Goal: Use online tool/utility: Utilize a website feature to perform a specific function

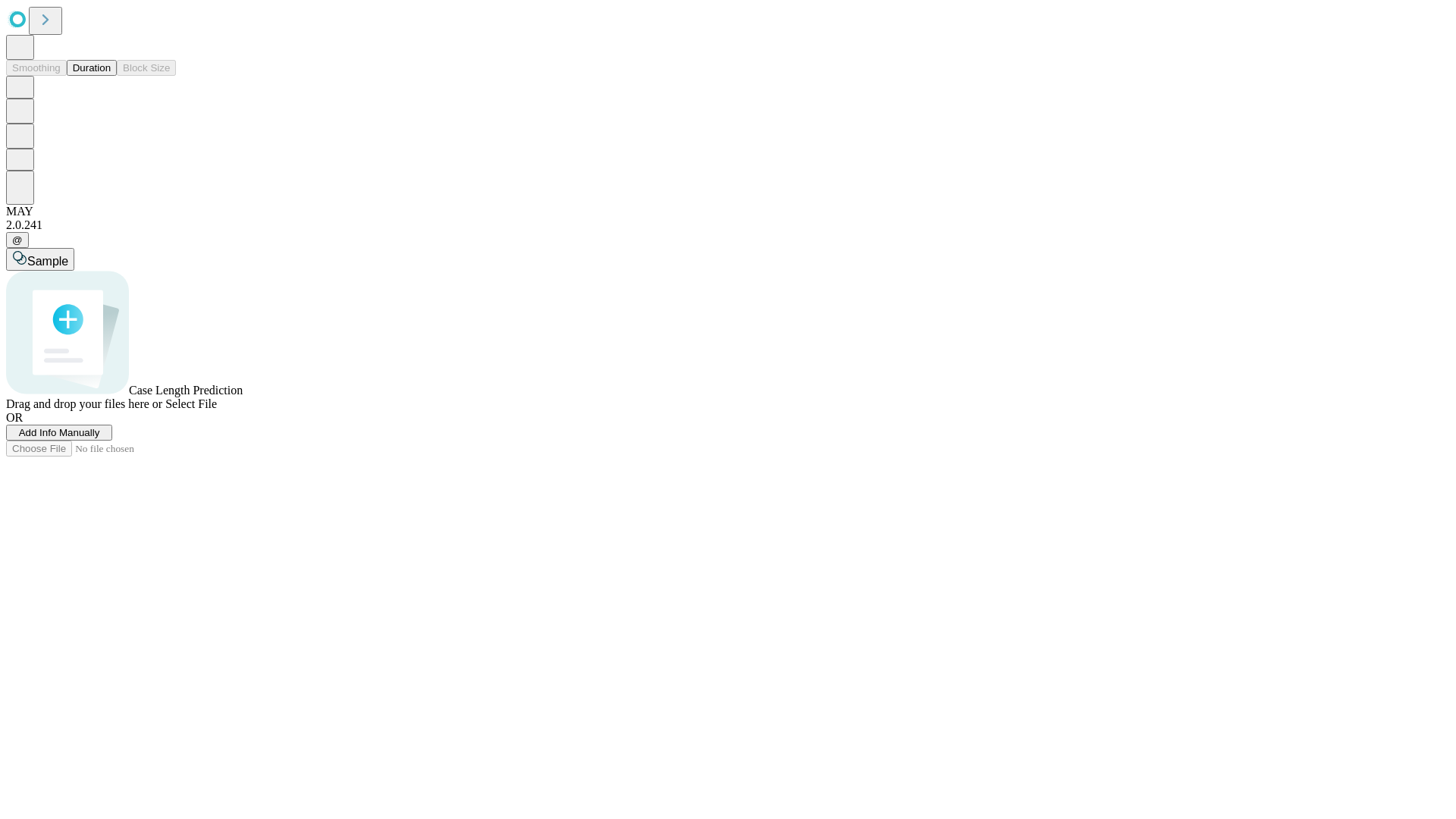
click at [111, 76] on button "Duration" at bounding box center [92, 68] width 50 height 16
click at [217, 410] on span "Select File" at bounding box center [192, 404] width 52 height 13
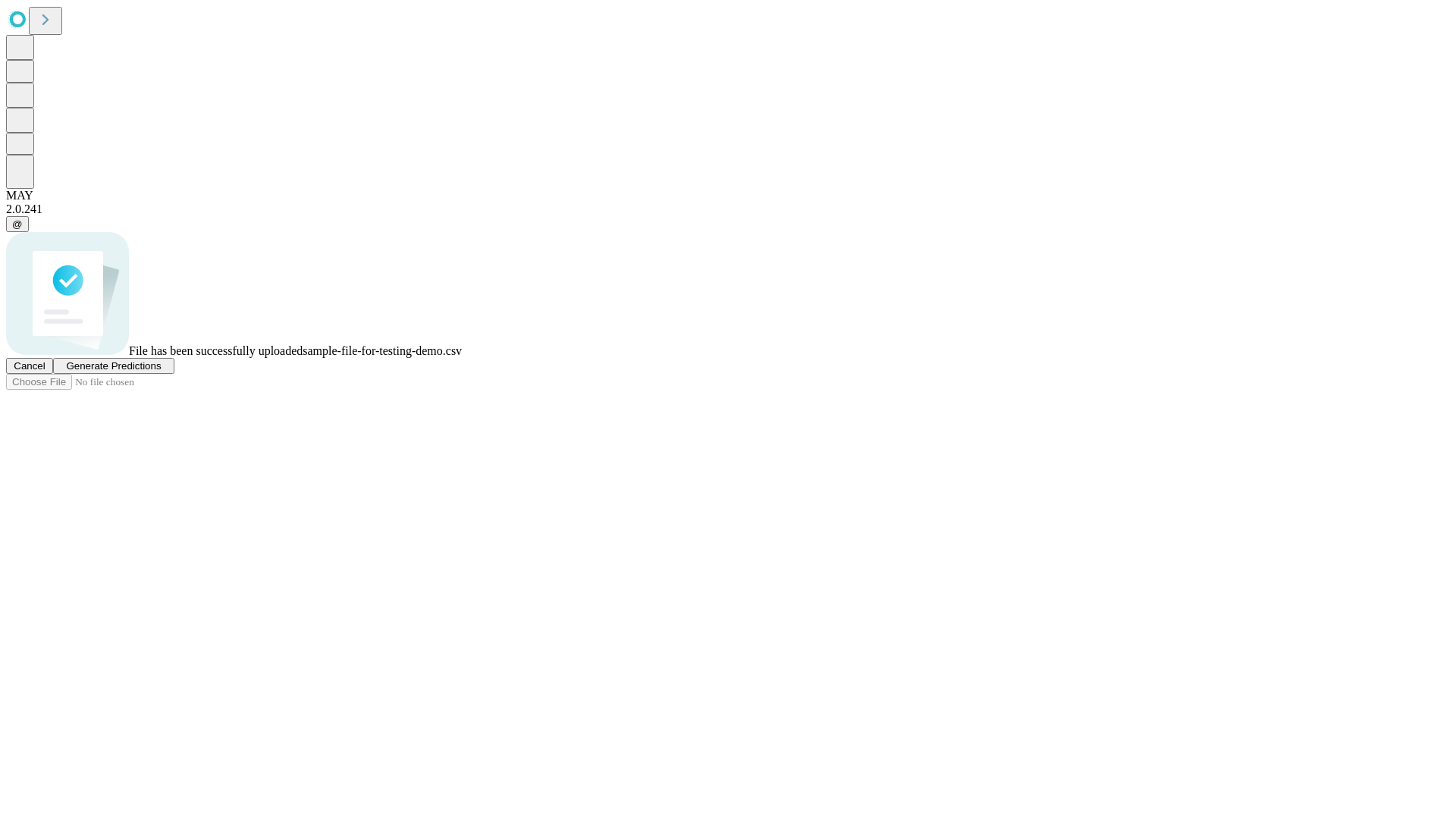
click at [161, 371] on span "Generate Predictions" at bounding box center [114, 366] width 95 height 12
